Goal: Book appointment/travel/reservation

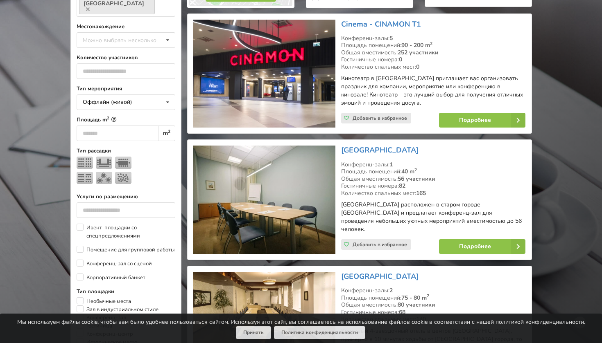
scroll to position [79, 0]
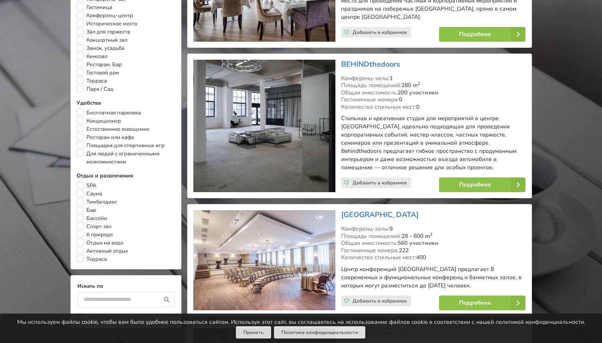
scroll to position [536, 0]
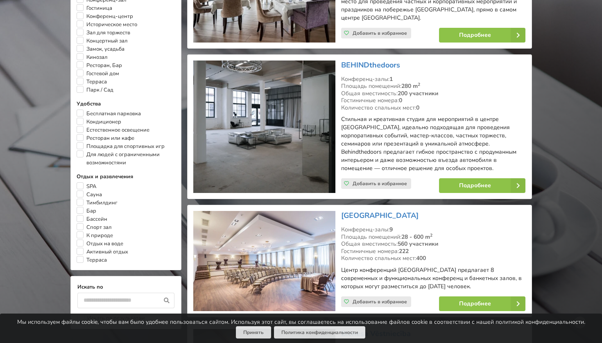
click at [281, 159] on img at bounding box center [264, 127] width 142 height 133
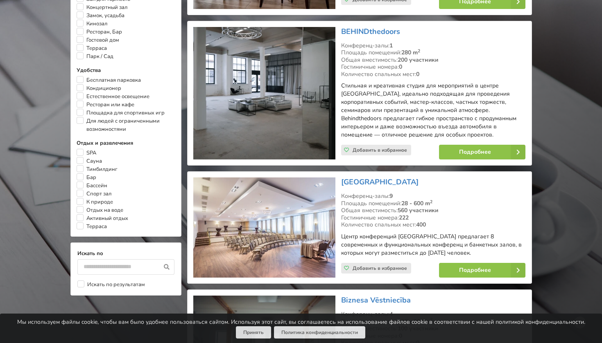
scroll to position [563, 0]
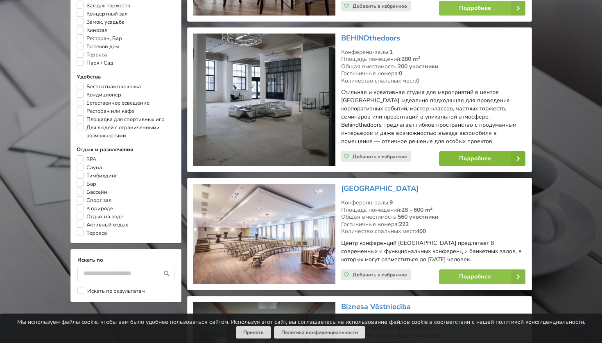
click at [463, 151] on link "Подробнее" at bounding box center [482, 158] width 86 height 15
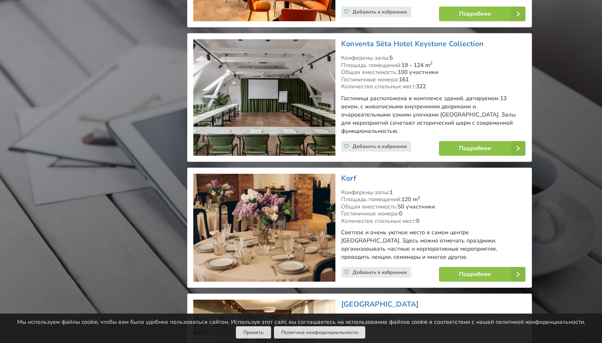
scroll to position [3932, 0]
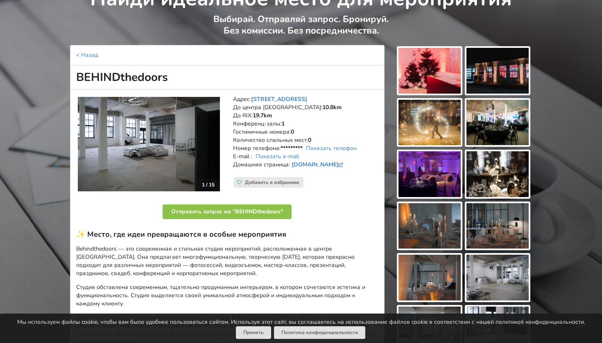
scroll to position [49, 0]
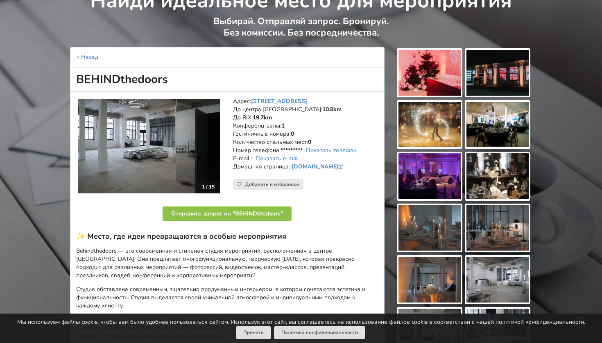
click at [92, 59] on link "< Назад" at bounding box center [87, 57] width 22 height 8
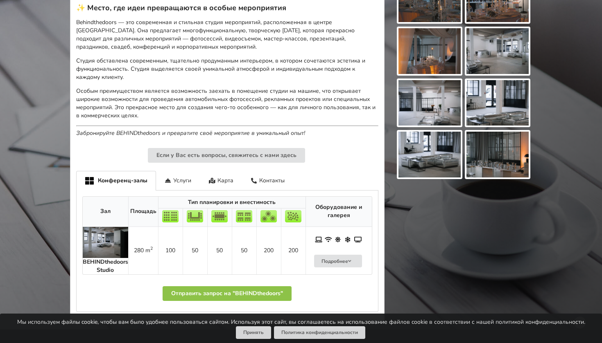
scroll to position [278, 0]
click at [217, 181] on div "Карта" at bounding box center [221, 180] width 42 height 19
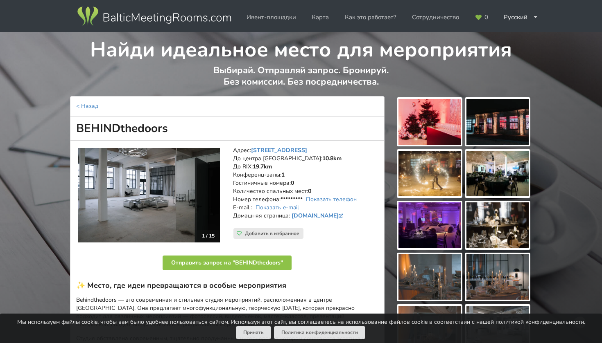
scroll to position [0, 0]
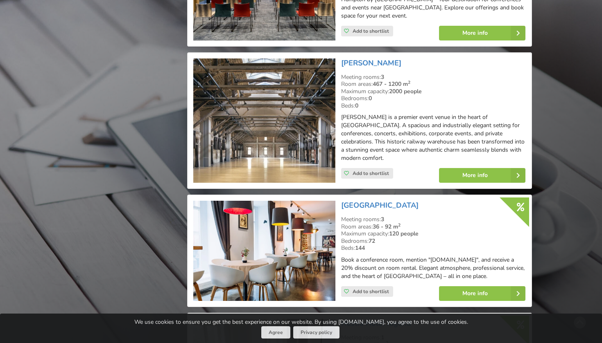
scroll to position [4575, 0]
